Goal: Transaction & Acquisition: Book appointment/travel/reservation

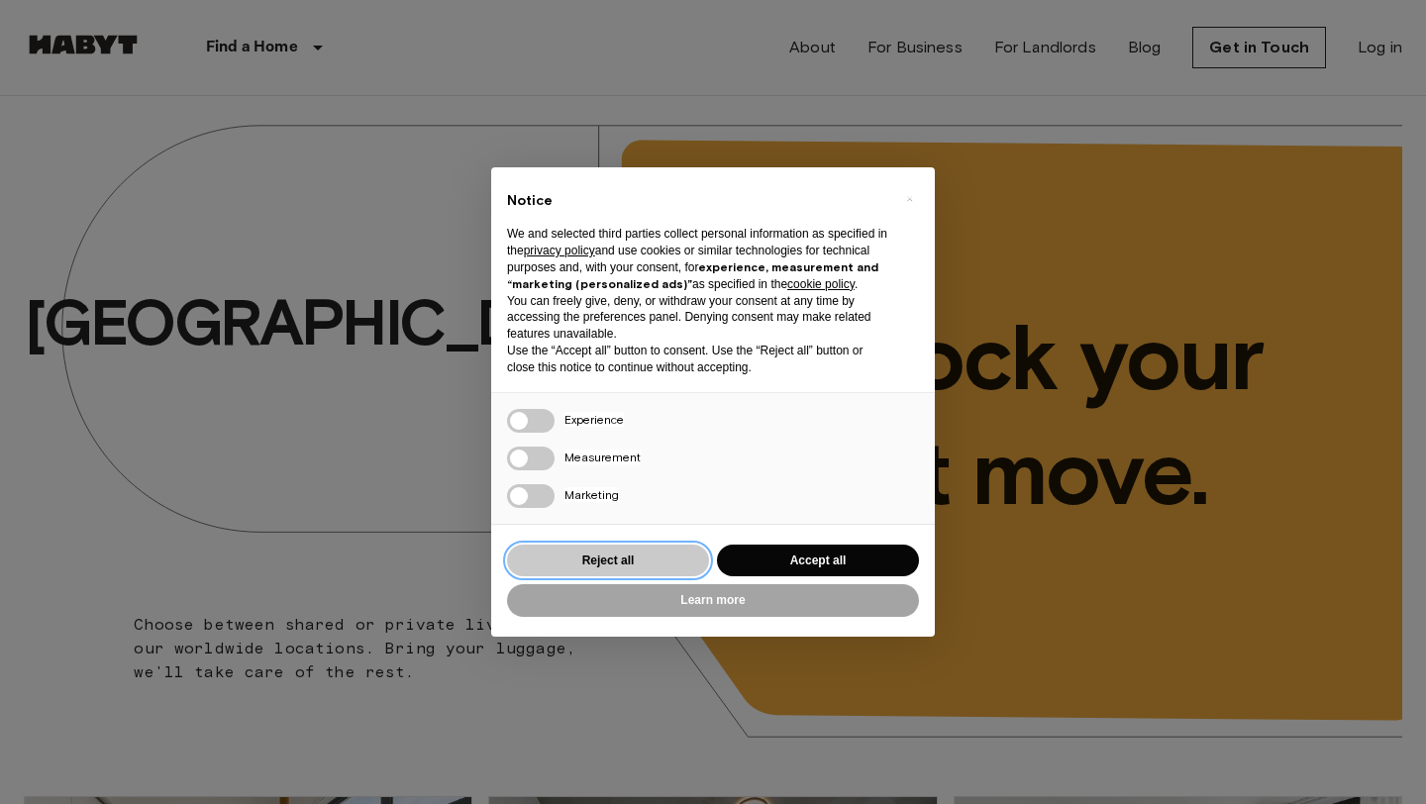
click at [588, 554] on button "Reject all" at bounding box center [608, 561] width 202 height 33
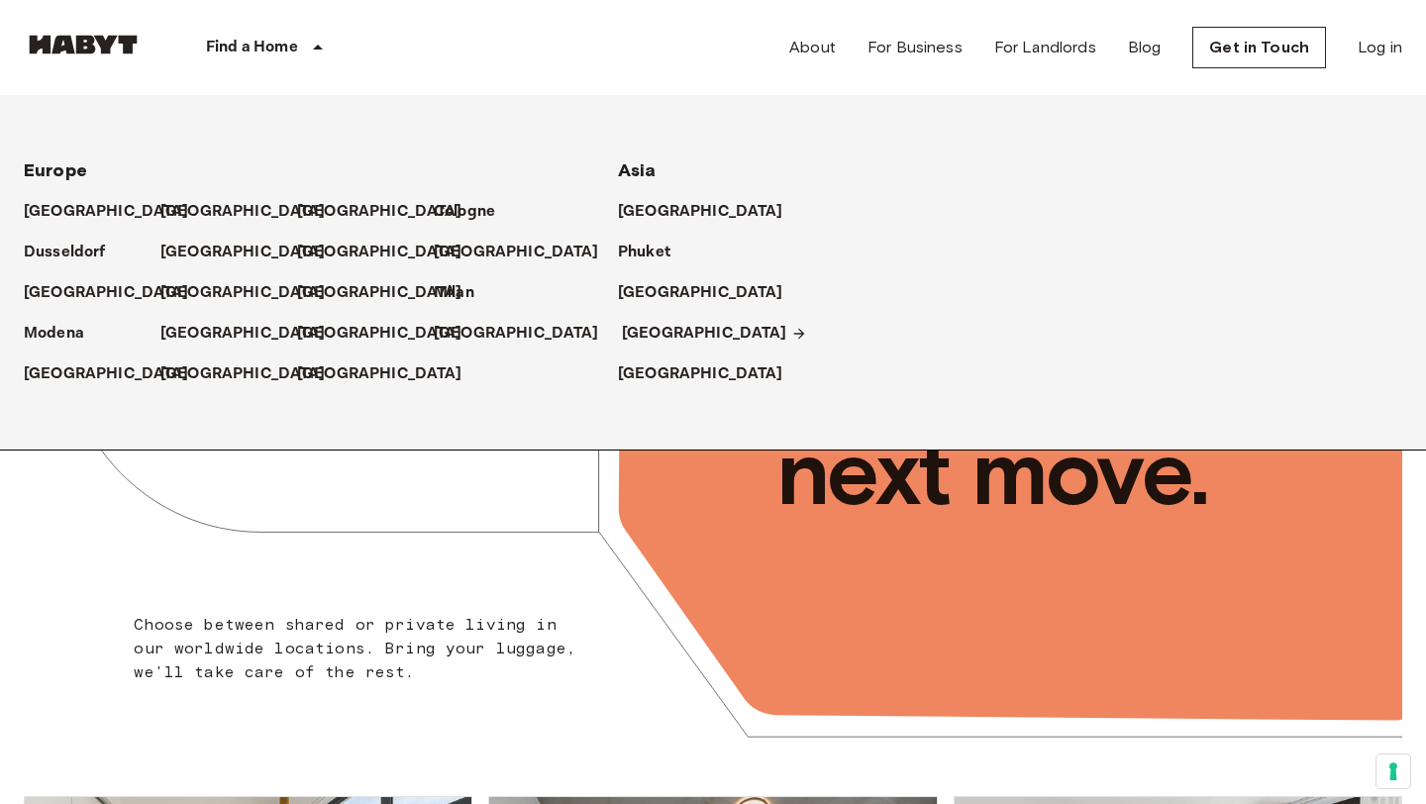
click at [650, 327] on p "[GEOGRAPHIC_DATA]" at bounding box center [704, 334] width 165 height 24
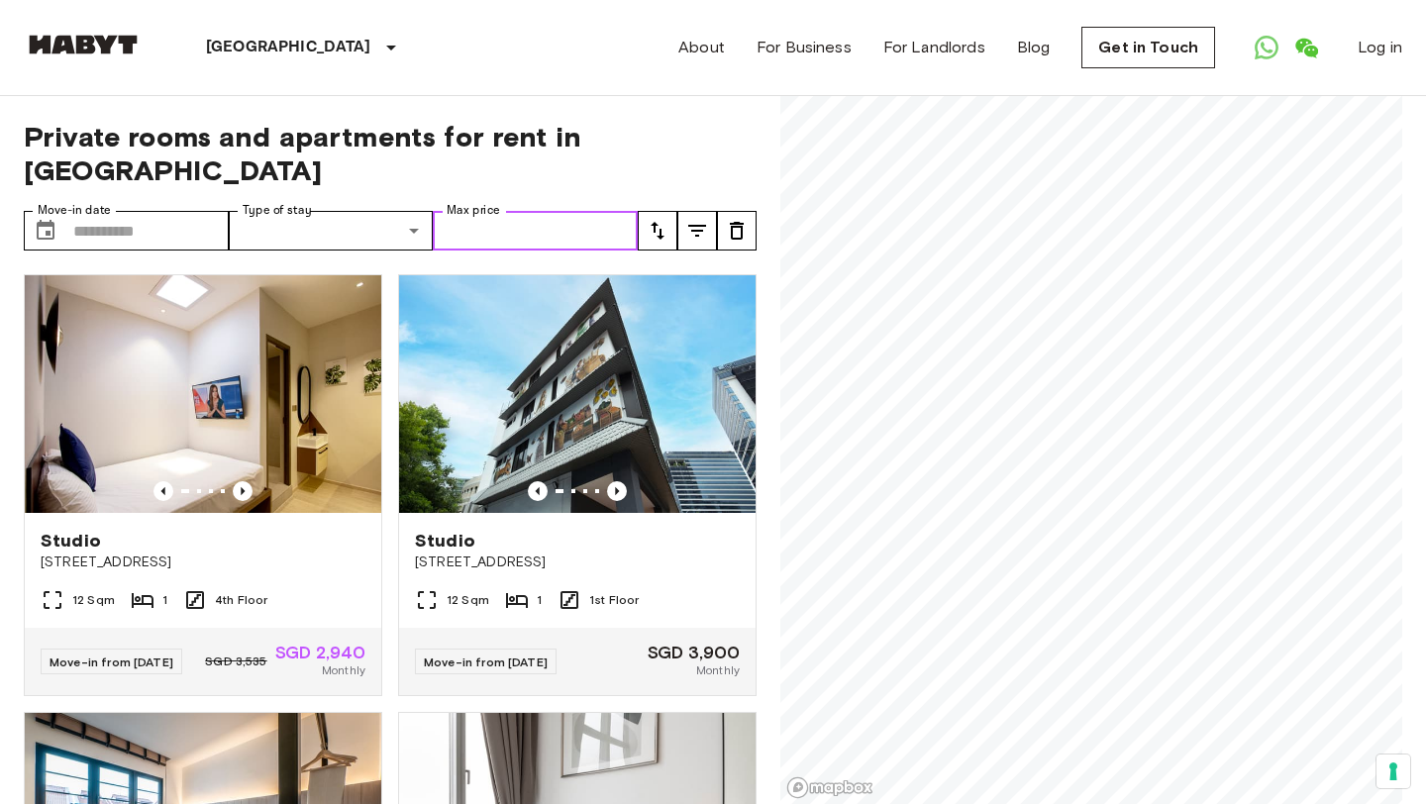
click at [517, 211] on input "Max price" at bounding box center [535, 231] width 205 height 40
click at [666, 219] on icon "tune" at bounding box center [658, 231] width 24 height 24
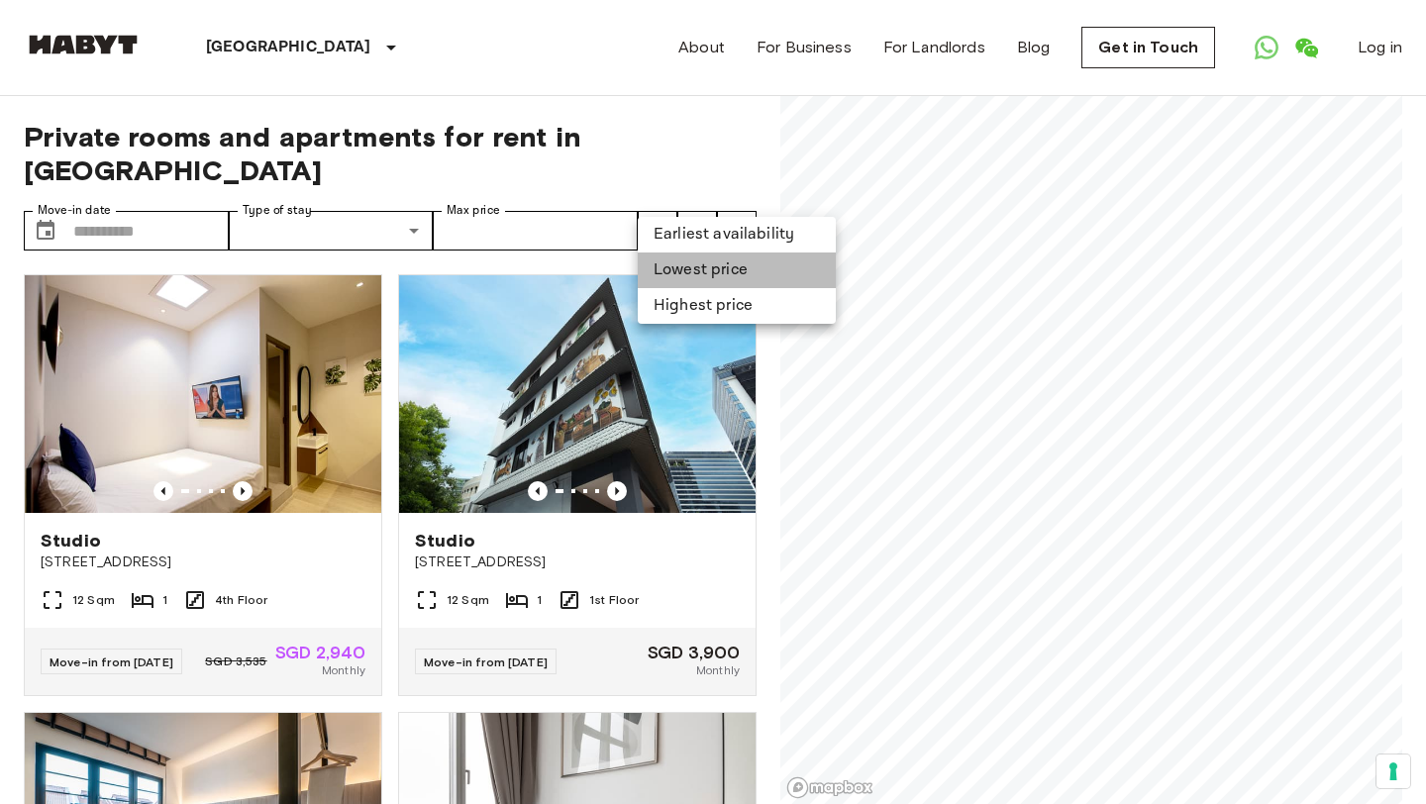
click at [693, 281] on li "Lowest price" at bounding box center [737, 270] width 198 height 36
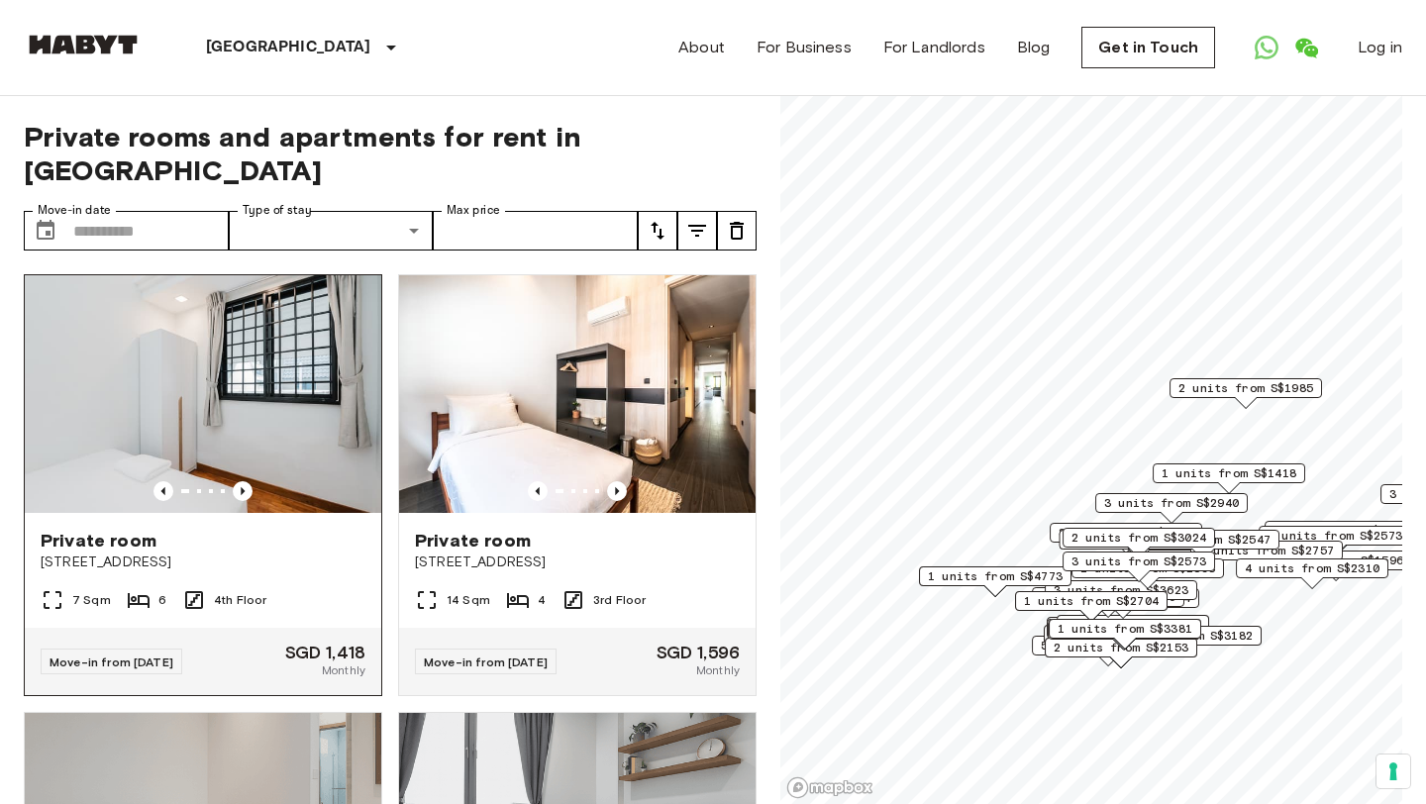
click at [291, 329] on img at bounding box center [203, 394] width 356 height 238
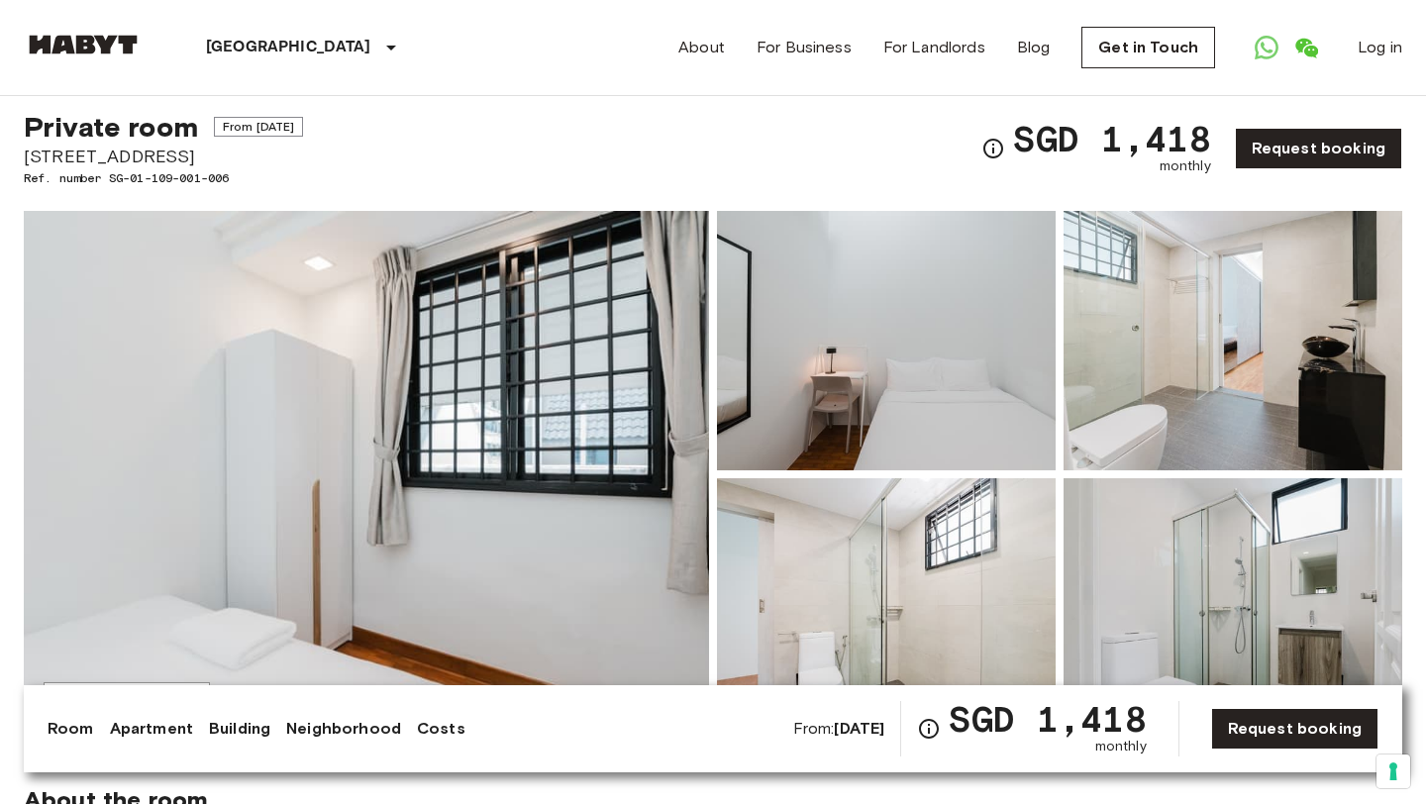
scroll to position [43, 0]
click at [569, 331] on img at bounding box center [366, 475] width 685 height 527
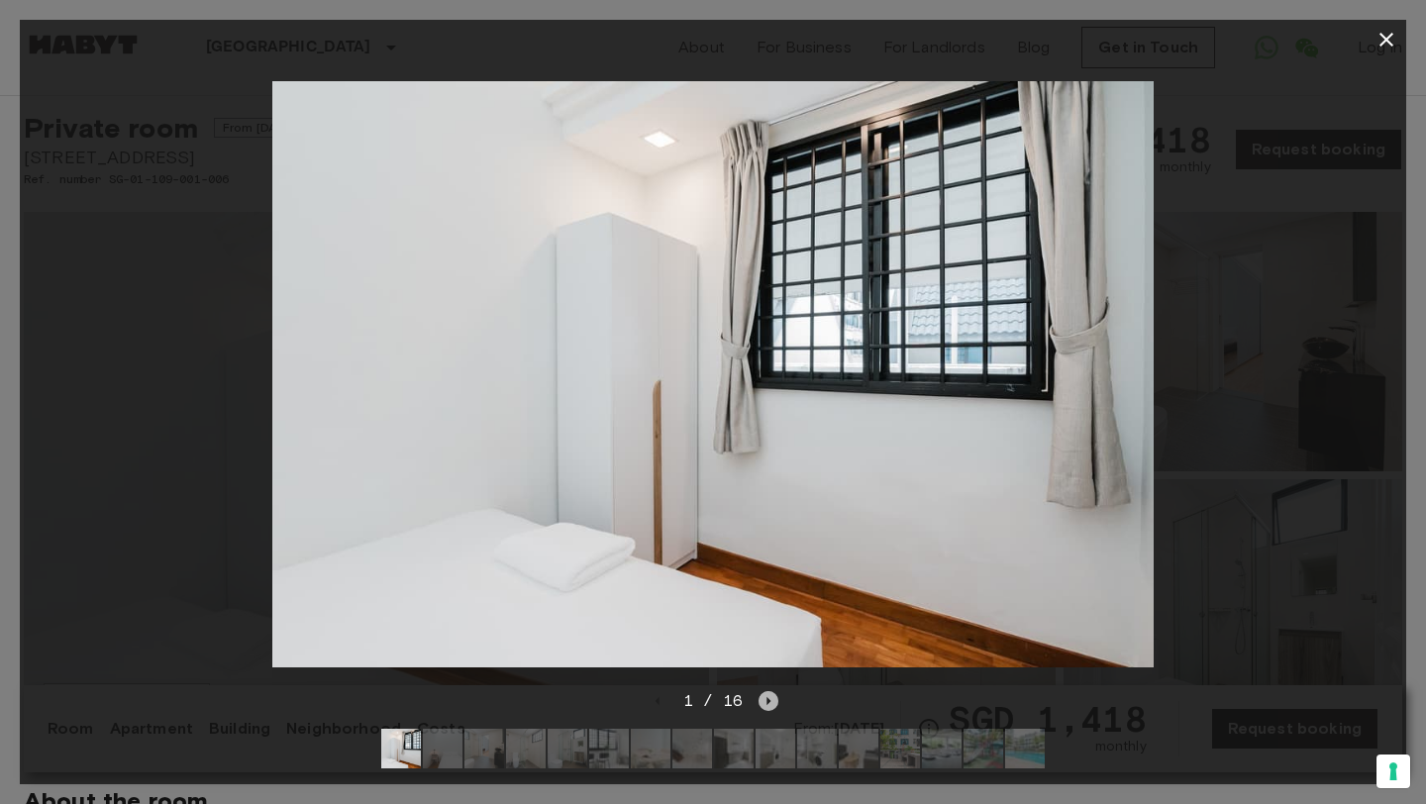
click at [767, 699] on icon "Next image" at bounding box center [769, 701] width 4 height 8
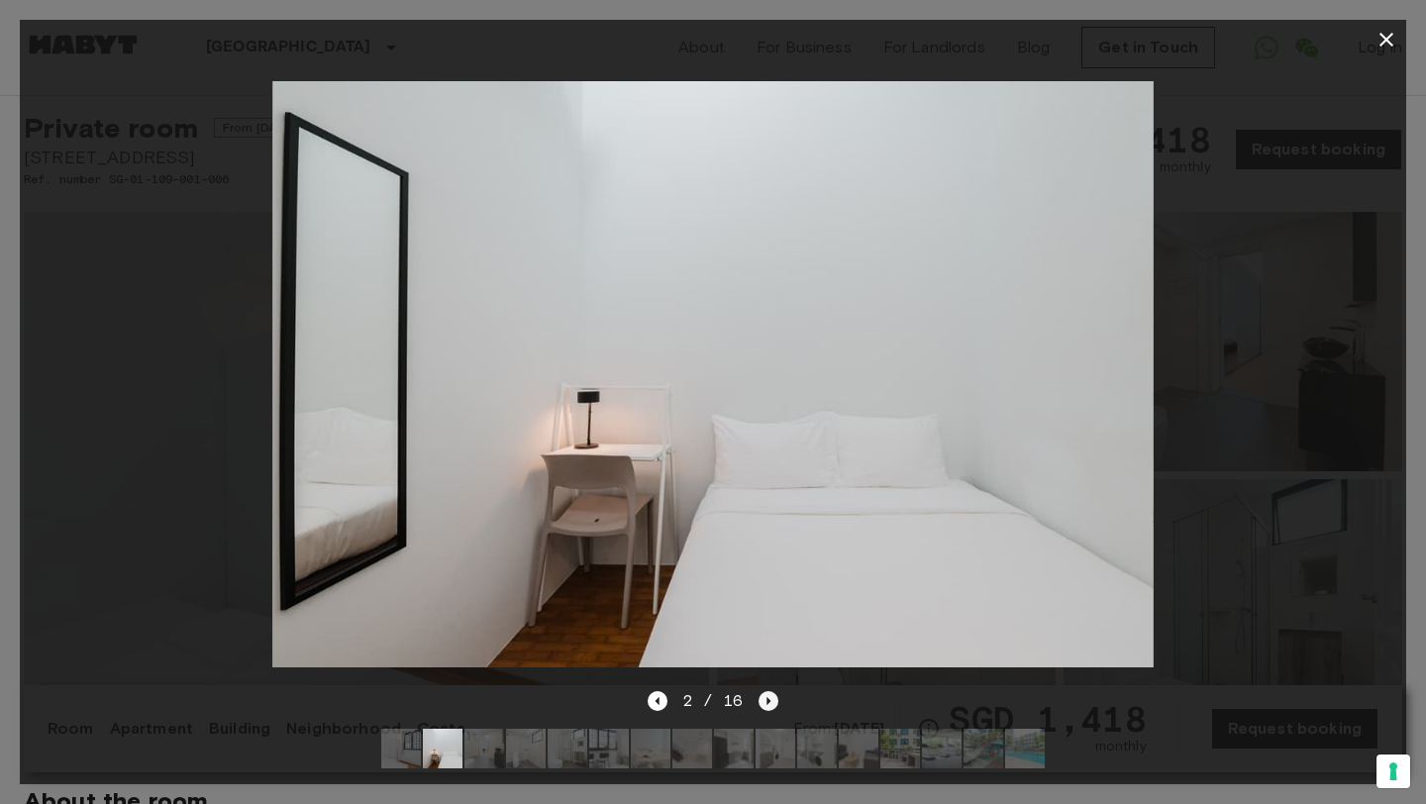
click at [767, 699] on icon "Next image" at bounding box center [769, 701] width 4 height 8
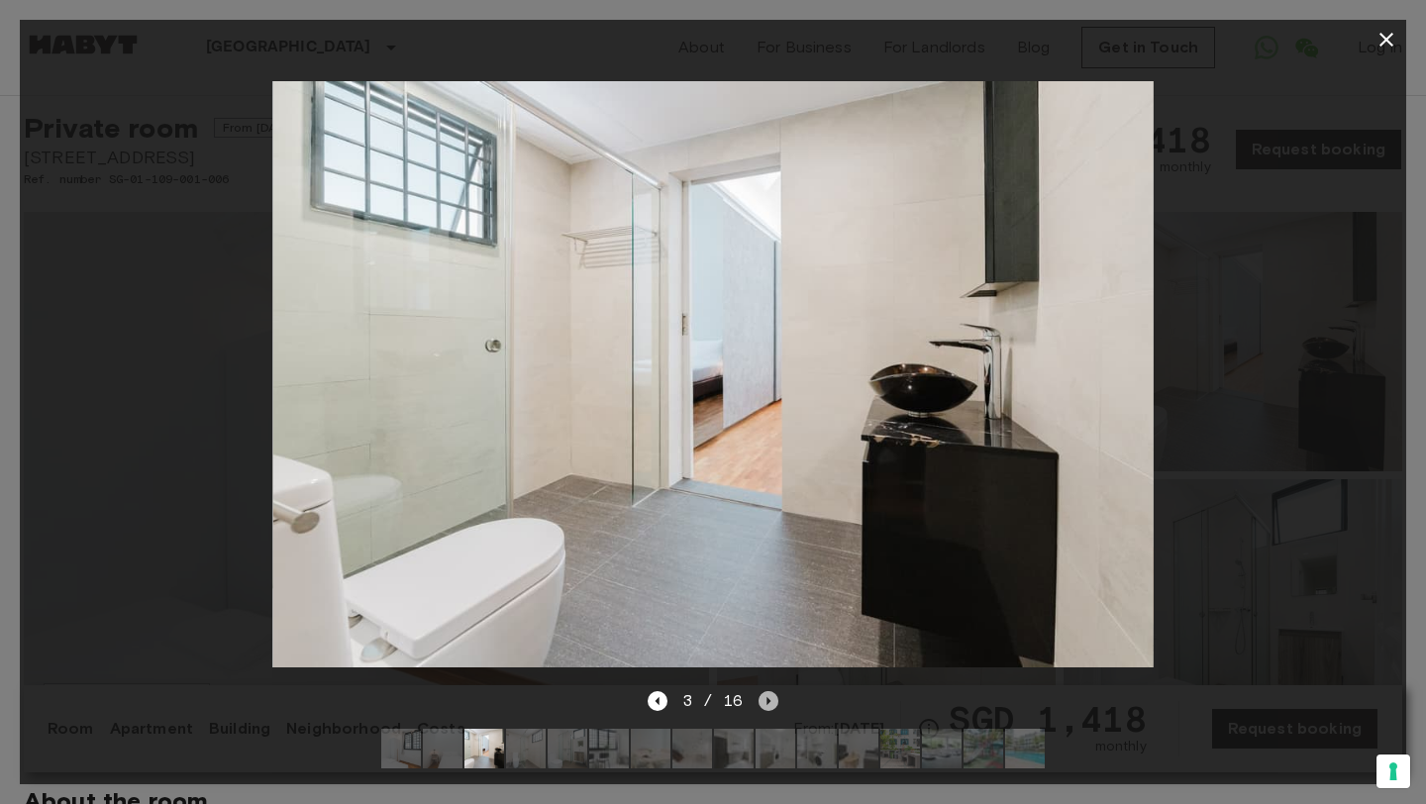
click at [767, 699] on icon "Next image" at bounding box center [769, 701] width 4 height 8
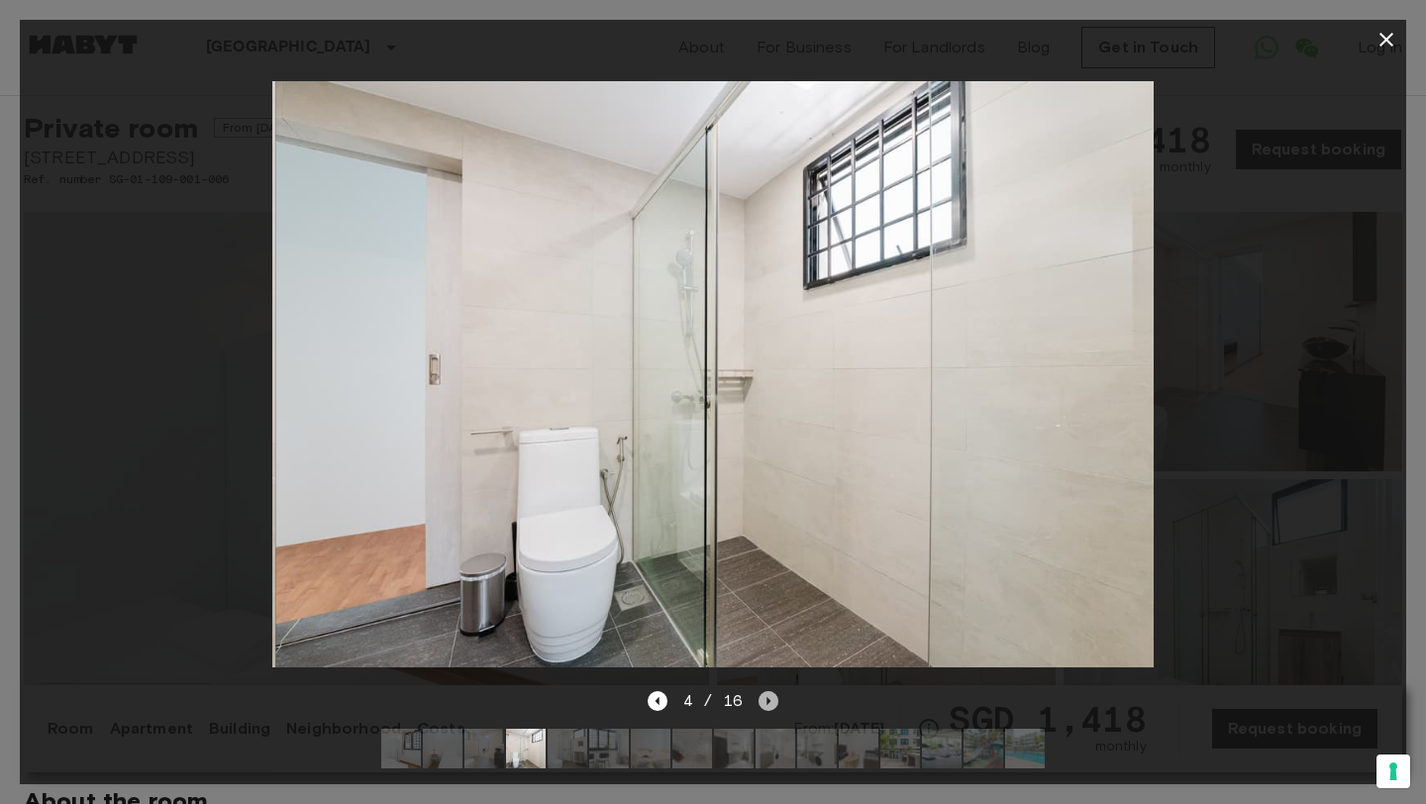
click at [768, 699] on icon "Next image" at bounding box center [769, 701] width 4 height 8
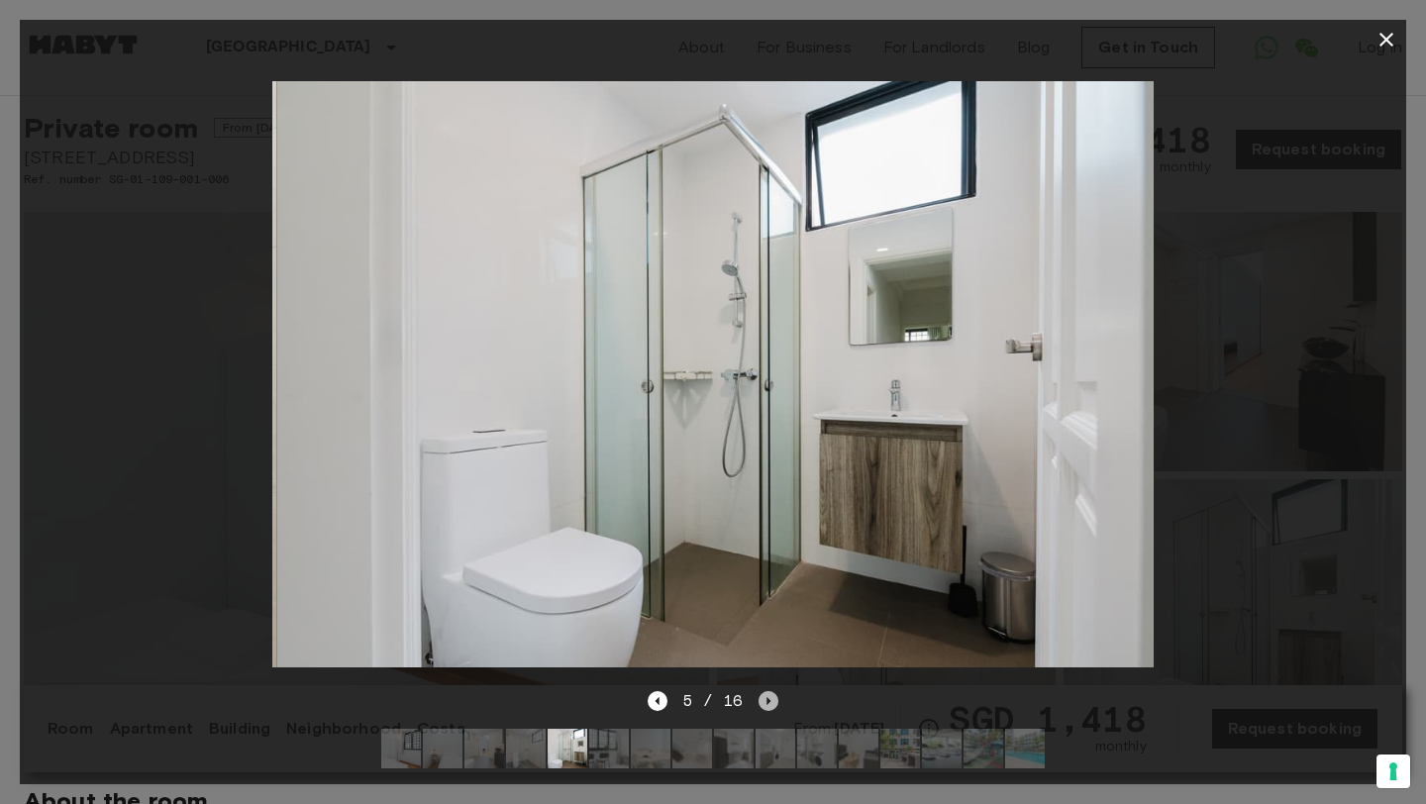
click at [768, 699] on icon "Next image" at bounding box center [768, 701] width 20 height 20
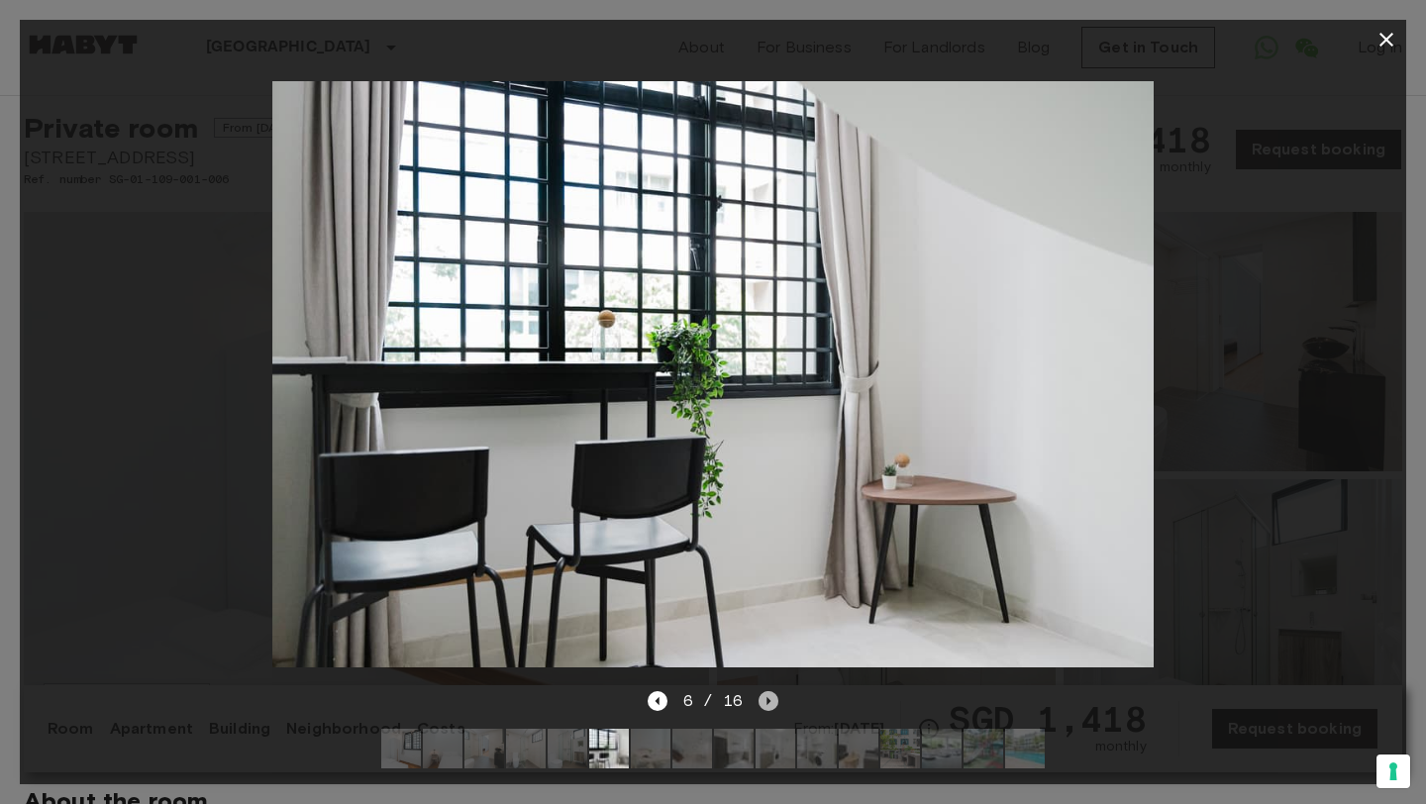
click at [768, 699] on icon "Next image" at bounding box center [768, 701] width 20 height 20
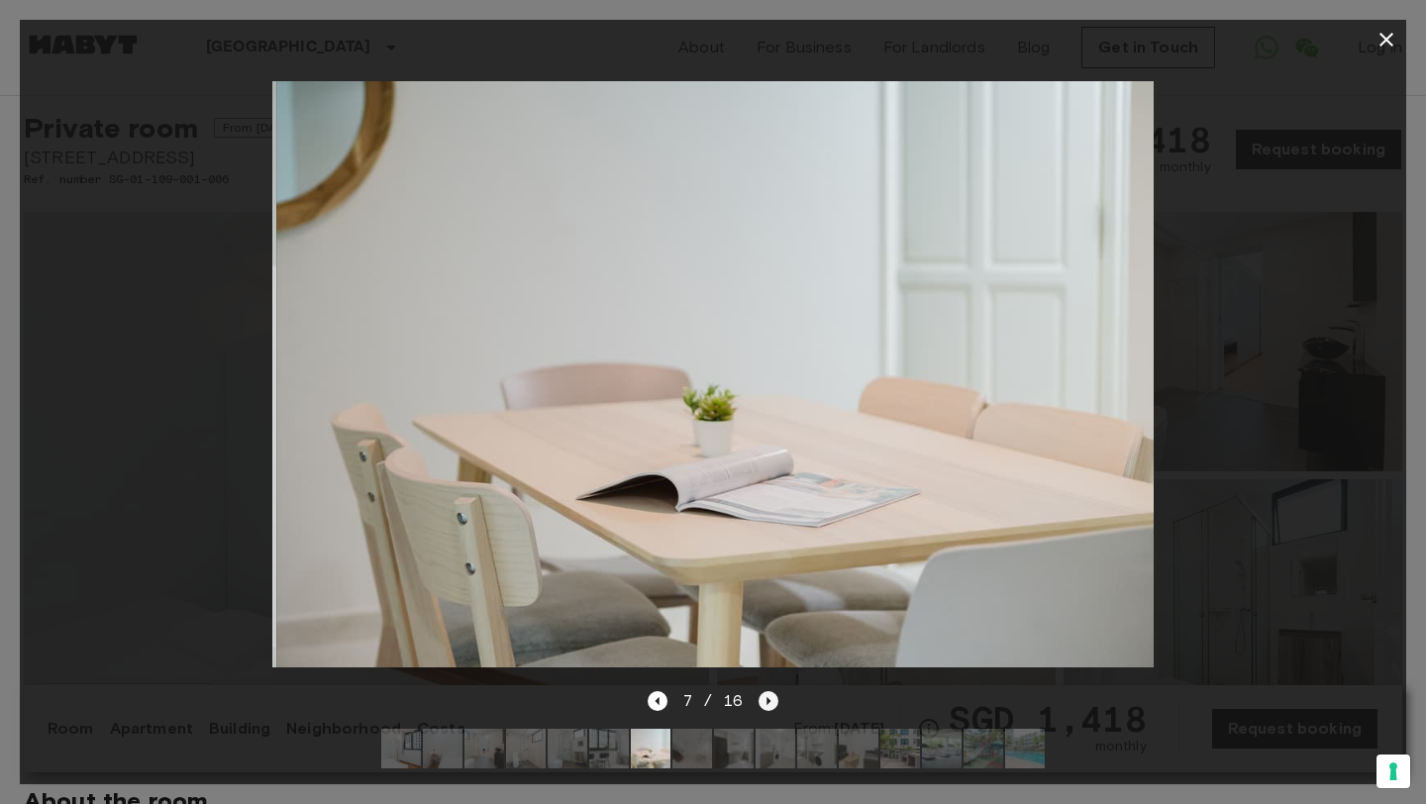
click at [769, 699] on icon "Next image" at bounding box center [768, 701] width 20 height 20
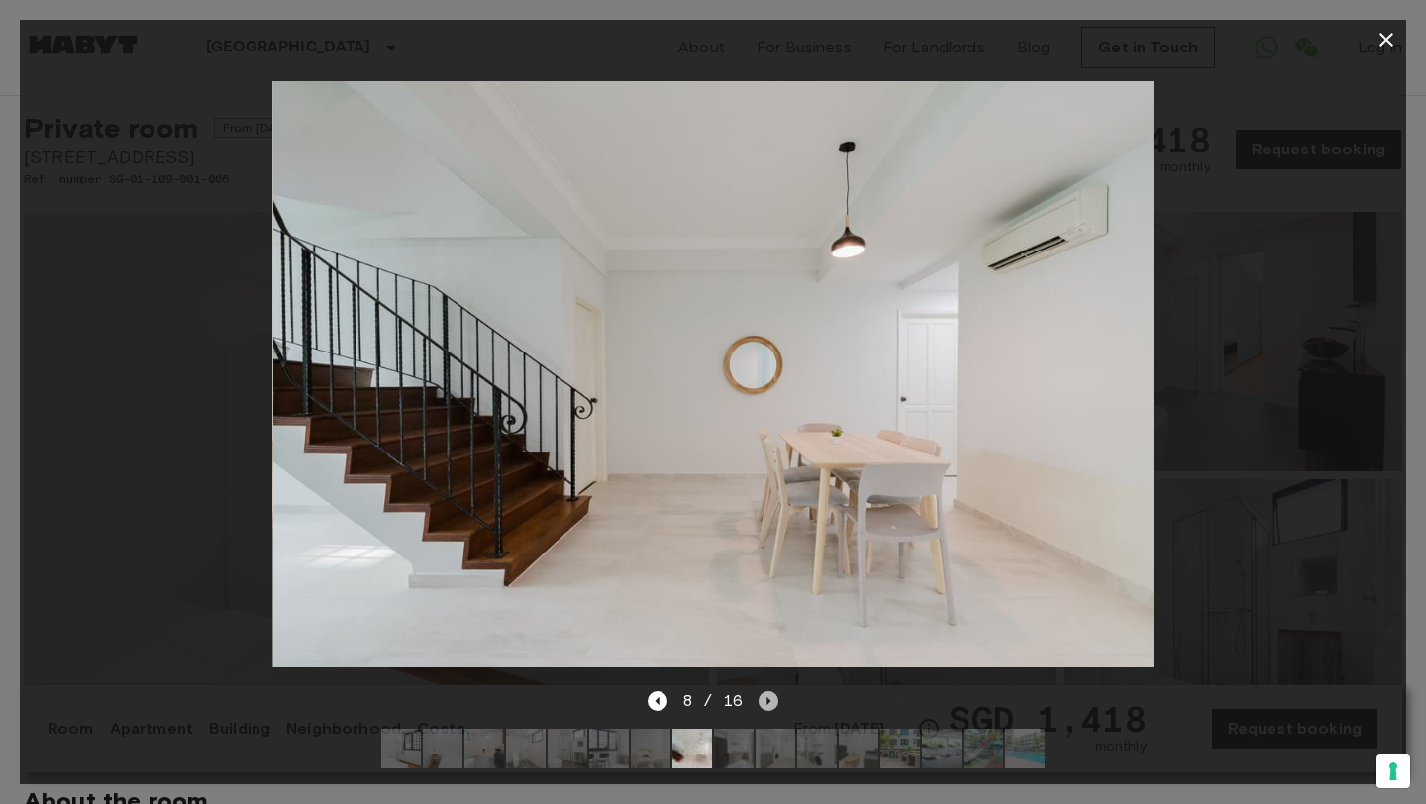
click at [769, 699] on icon "Next image" at bounding box center [768, 701] width 20 height 20
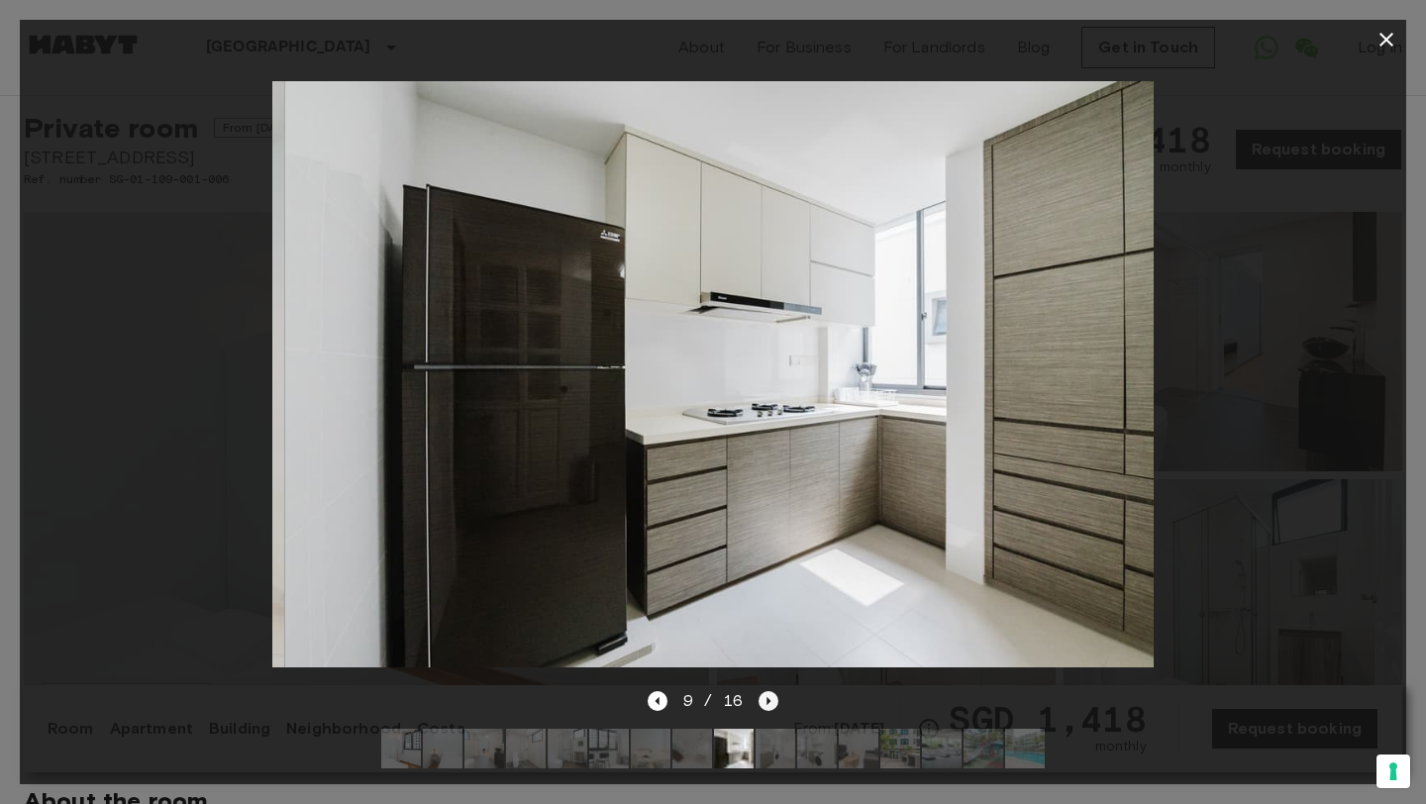
click at [770, 699] on icon "Next image" at bounding box center [768, 701] width 20 height 20
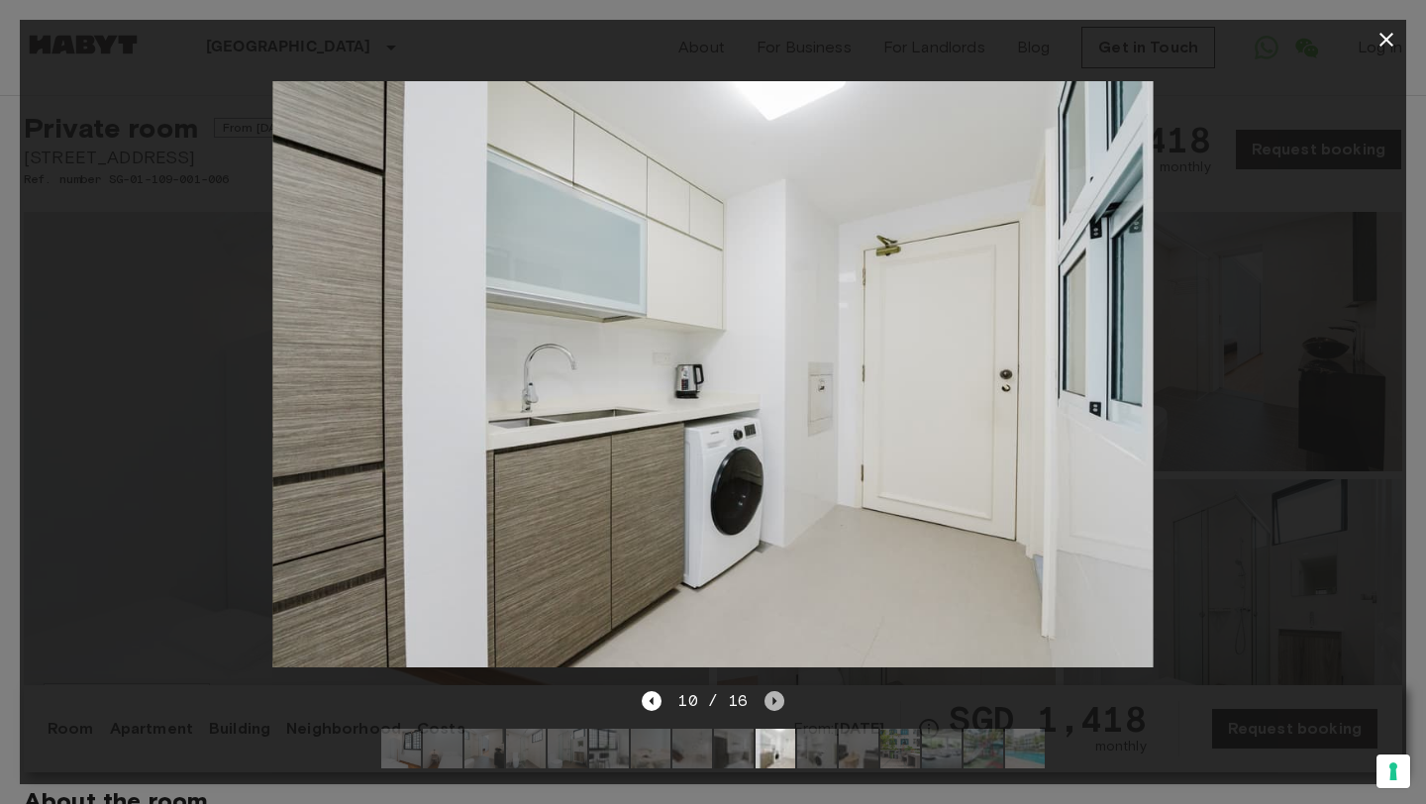
click at [772, 699] on icon "Next image" at bounding box center [774, 701] width 4 height 8
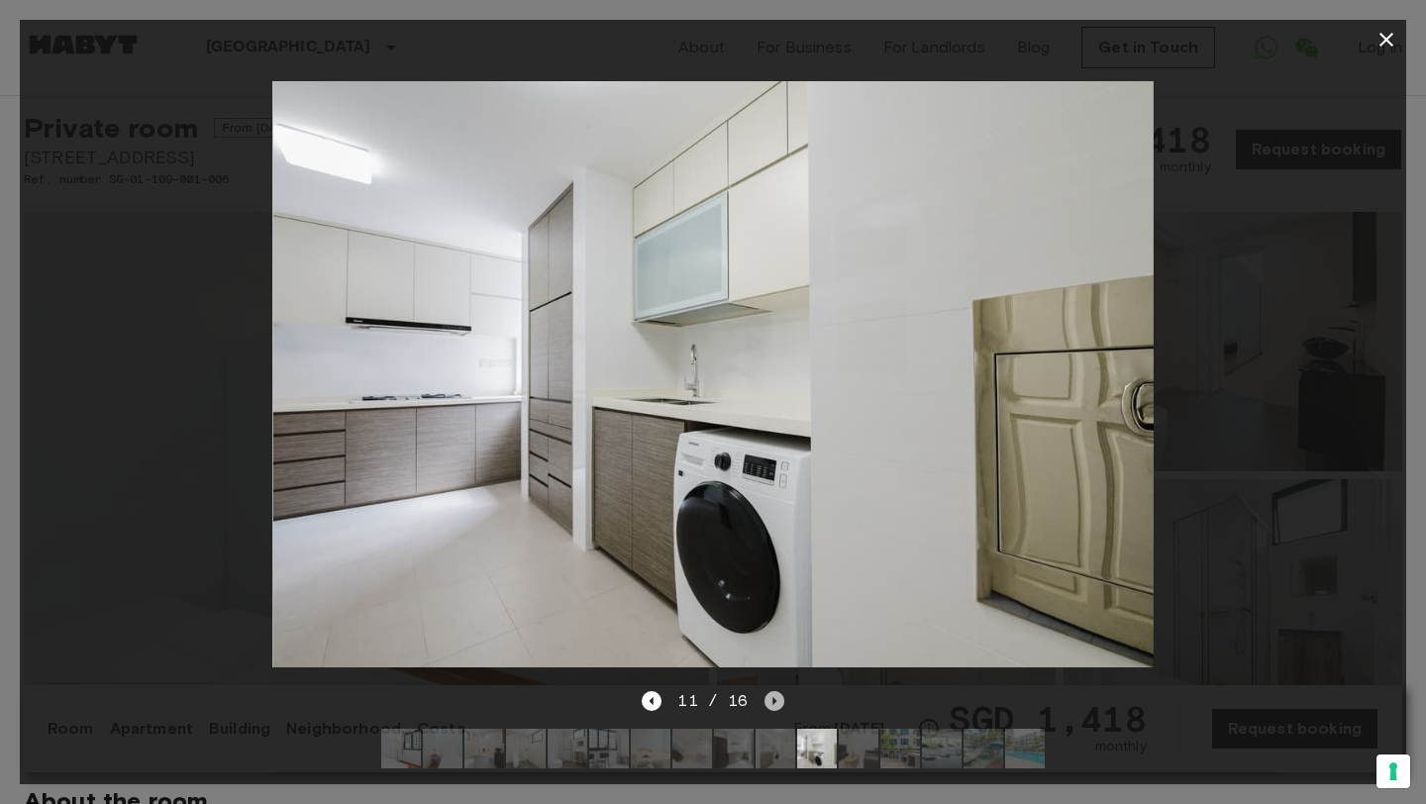
click at [772, 699] on icon "Next image" at bounding box center [774, 701] width 4 height 8
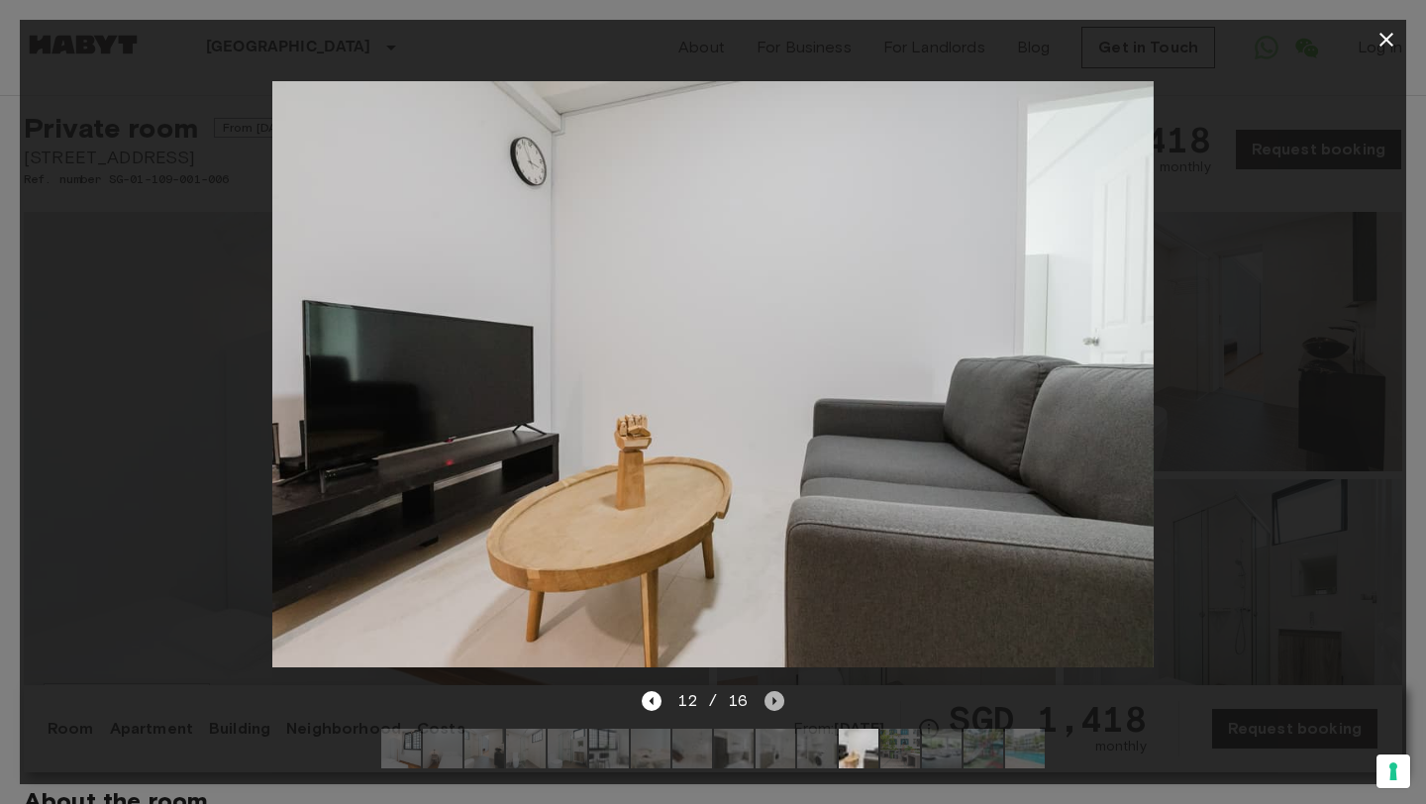
click at [772, 699] on icon "Next image" at bounding box center [774, 701] width 4 height 8
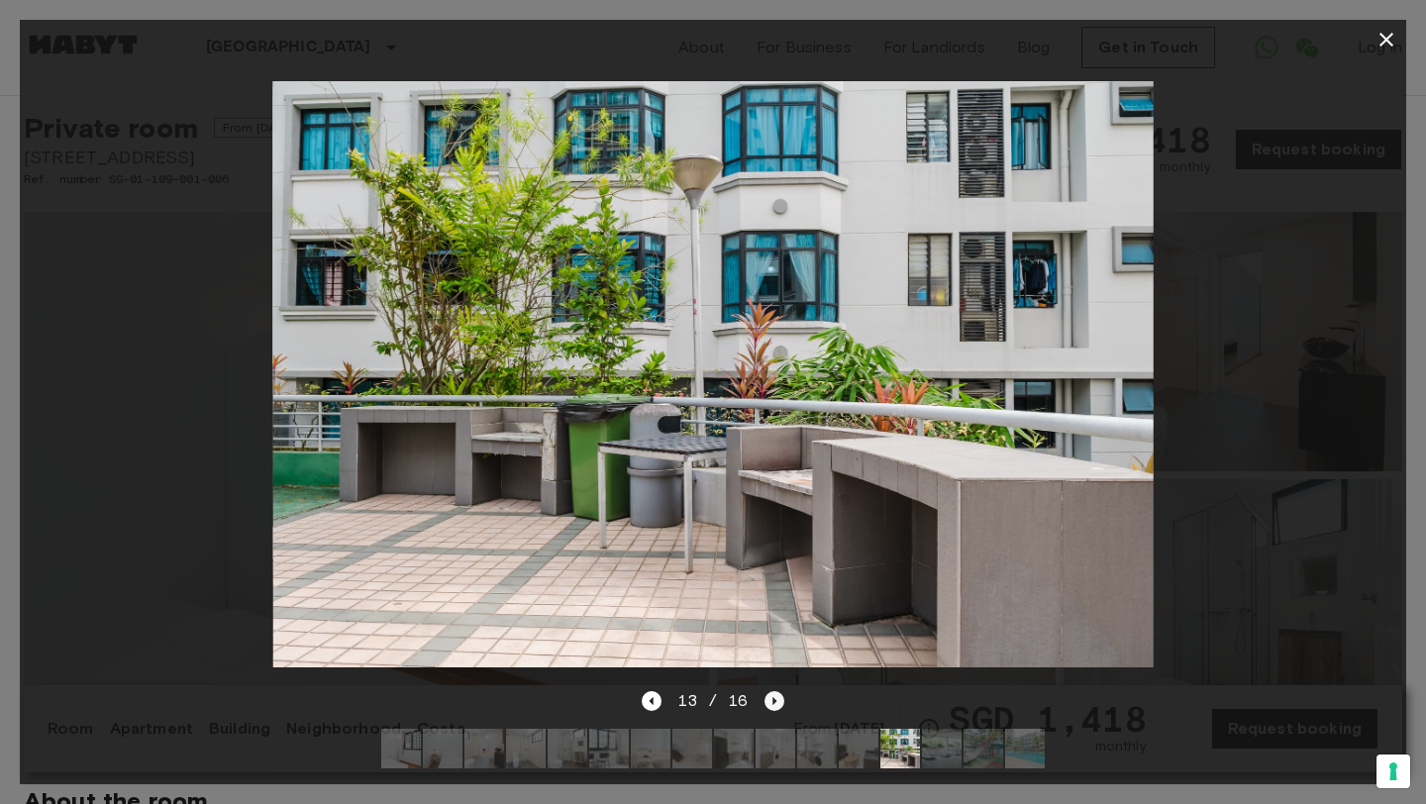
click at [772, 699] on icon "Next image" at bounding box center [774, 701] width 4 height 8
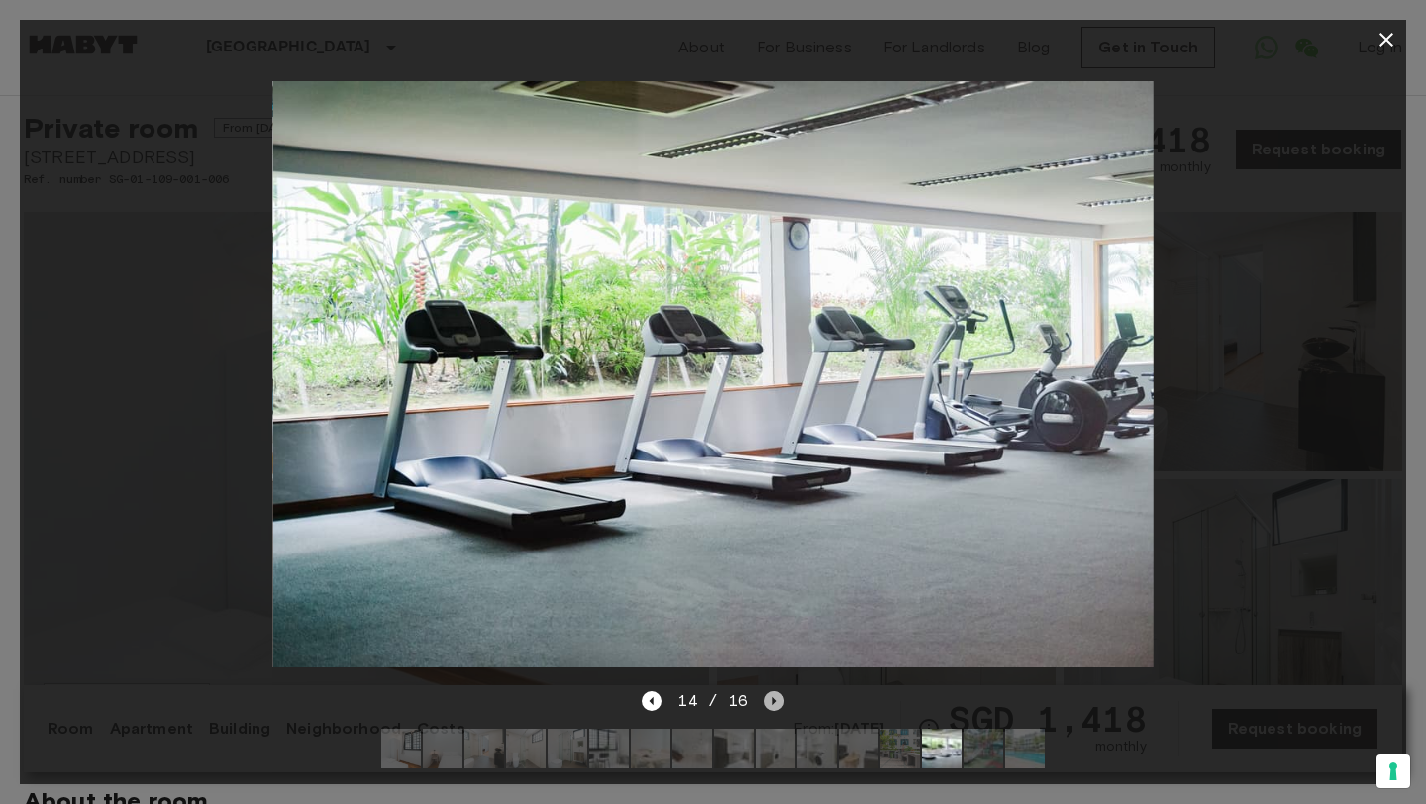
click at [773, 699] on icon "Next image" at bounding box center [774, 701] width 20 height 20
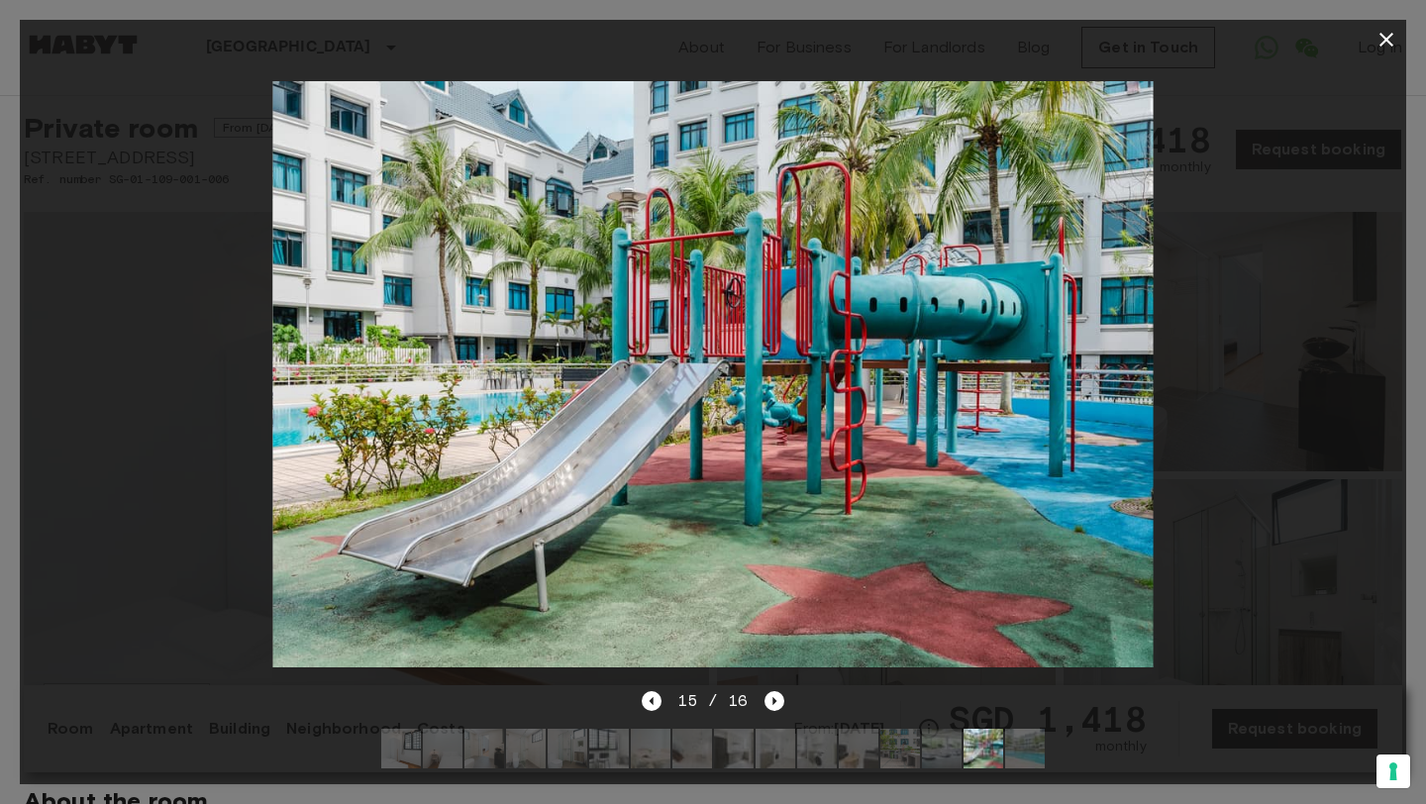
click at [1408, 309] on div at bounding box center [713, 402] width 1426 height 804
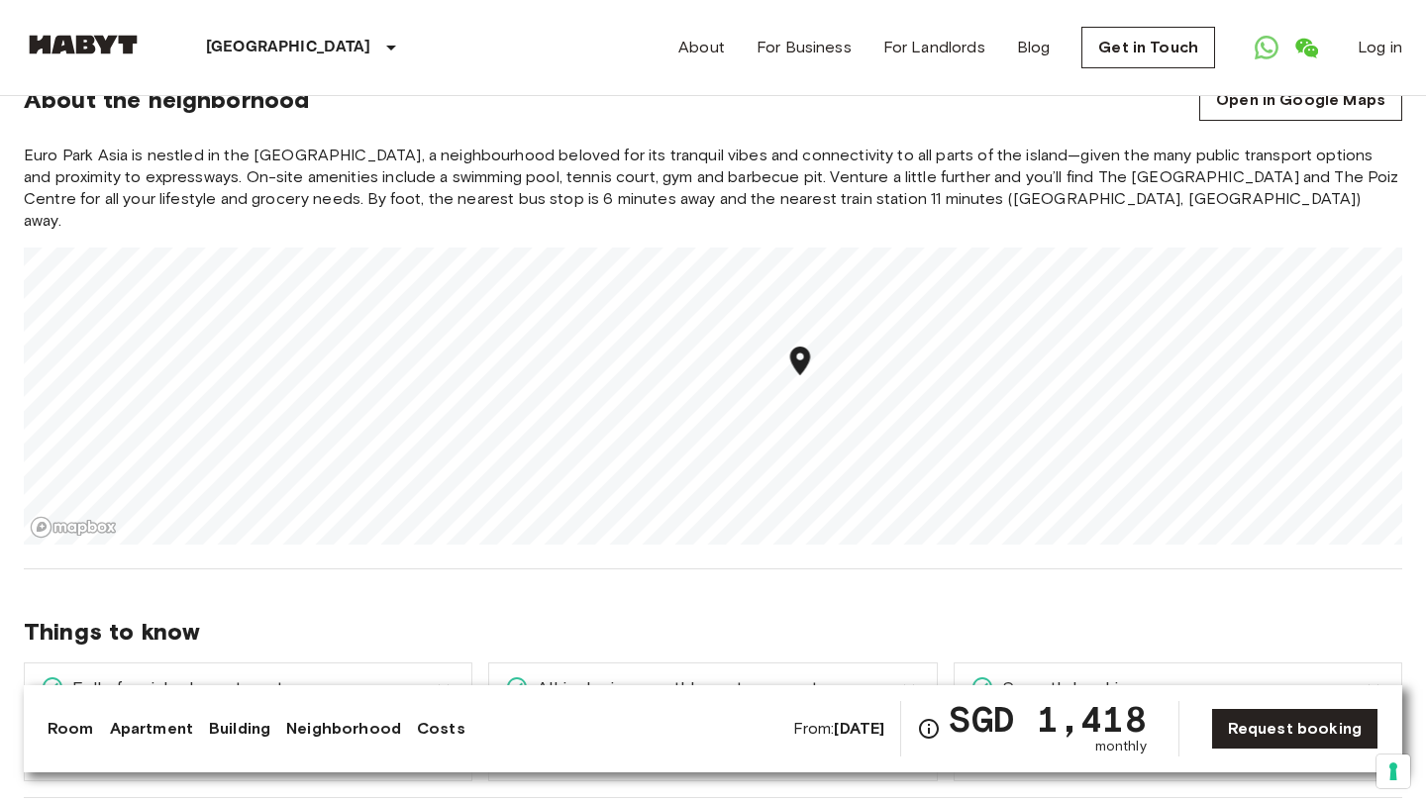
scroll to position [2208, 0]
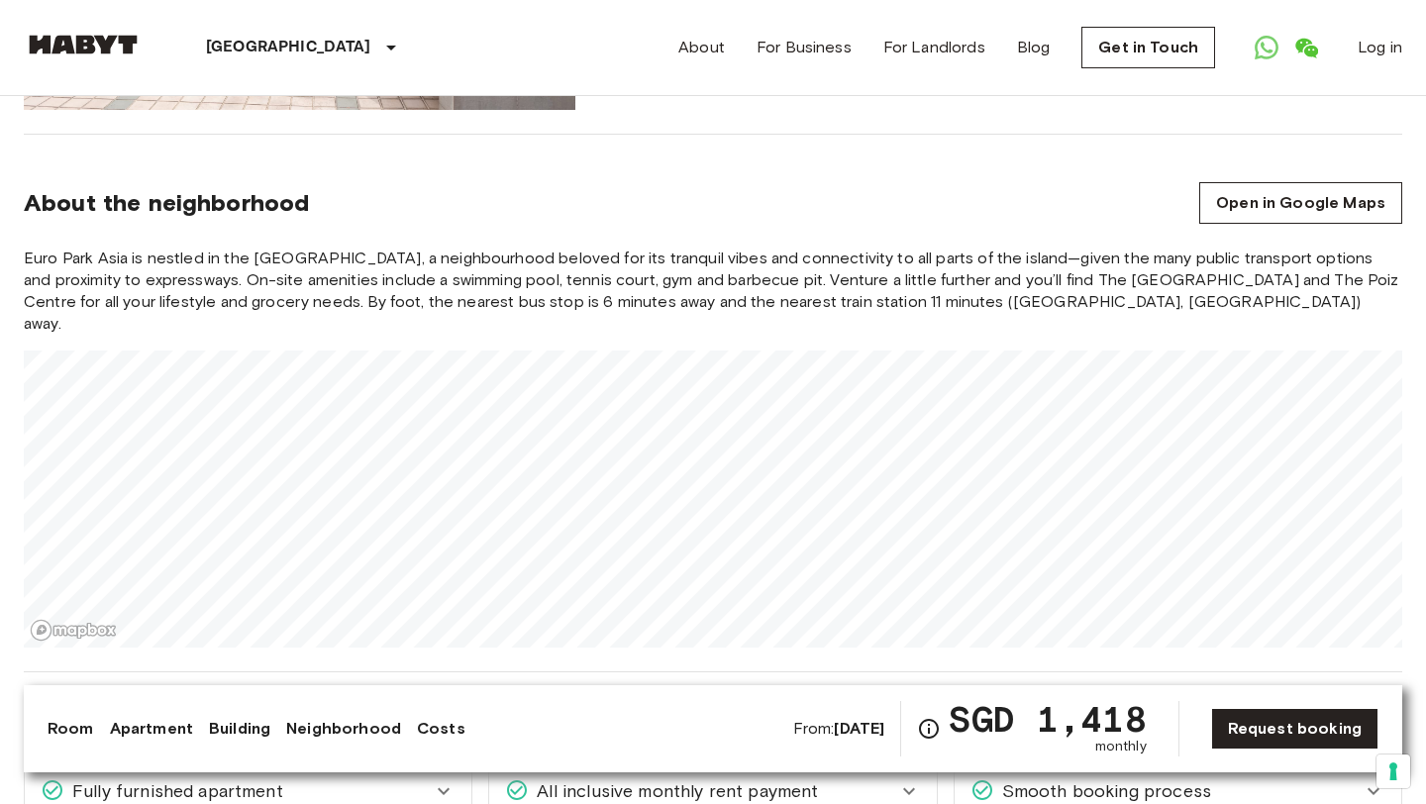
click at [1013, 640] on div "[GEOGRAPHIC_DATA] [GEOGRAPHIC_DATA] [GEOGRAPHIC_DATA] Private room Private room…" at bounding box center [713, 548] width 1426 height 5320
